Goal: Information Seeking & Learning: Learn about a topic

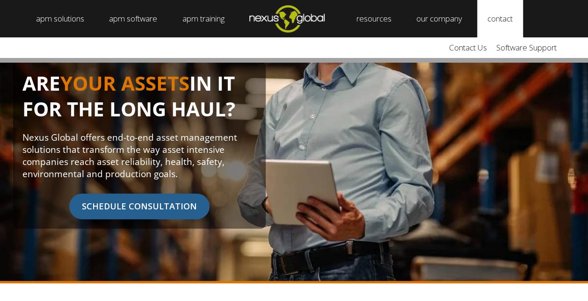
scroll to position [94, 0]
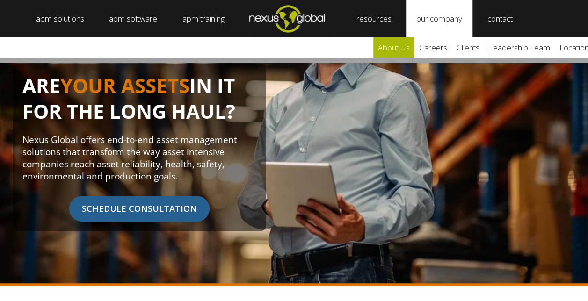
click at [405, 53] on link "about us" at bounding box center [393, 47] width 41 height 21
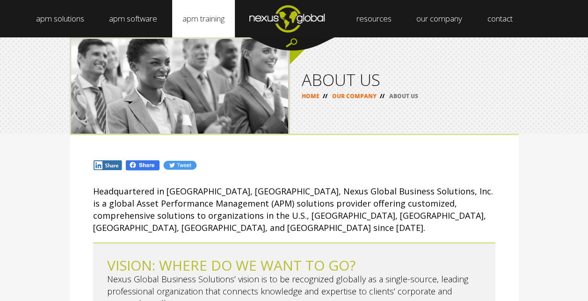
click at [226, 16] on link "apm training" at bounding box center [203, 18] width 63 height 37
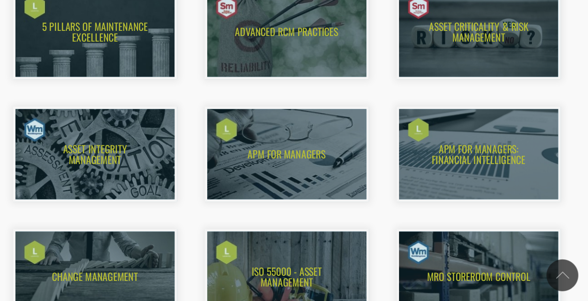
scroll to position [505, 0]
